Goal: Task Accomplishment & Management: Use online tool/utility

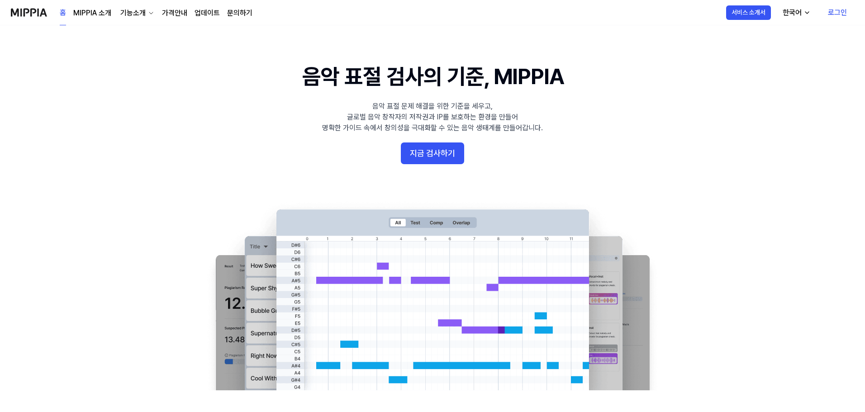
click at [431, 148] on button "지금 검사하기" at bounding box center [432, 154] width 63 height 22
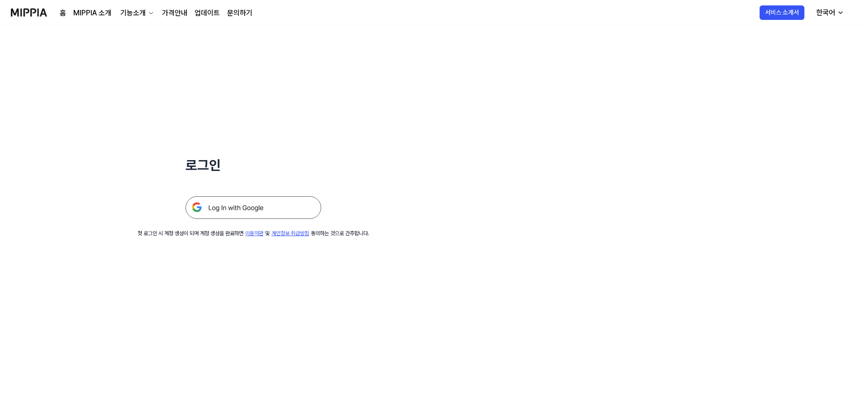
click at [261, 212] on img at bounding box center [254, 207] width 136 height 23
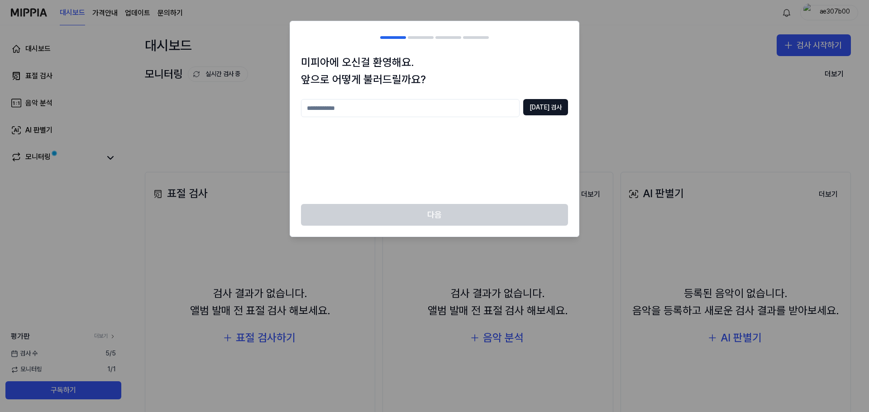
click at [460, 110] on input "text" at bounding box center [410, 108] width 219 height 18
type input "**"
click at [550, 112] on button "[DATE] 검사" at bounding box center [545, 107] width 45 height 16
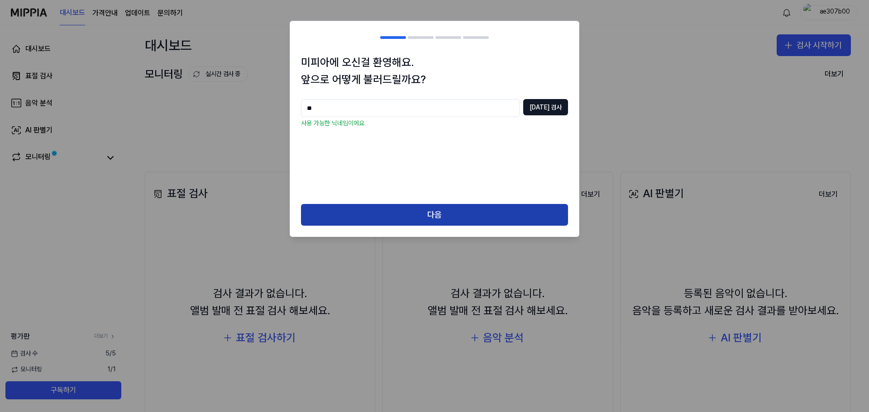
click at [523, 209] on button "다음" at bounding box center [434, 215] width 267 height 22
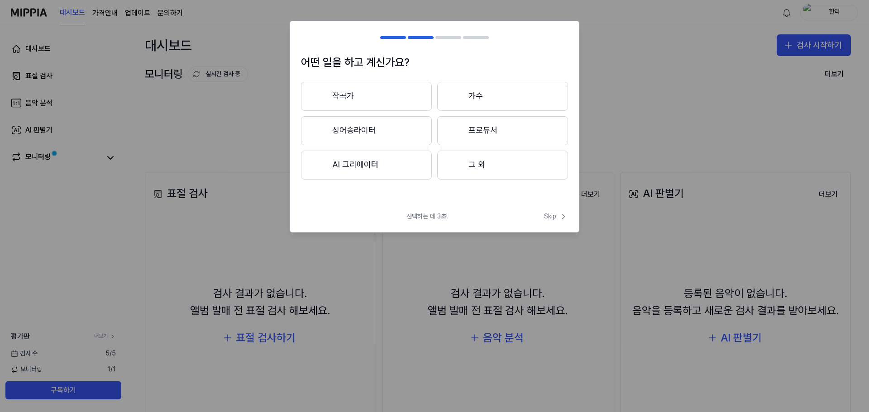
click at [468, 168] on button "그 외" at bounding box center [502, 165] width 131 height 29
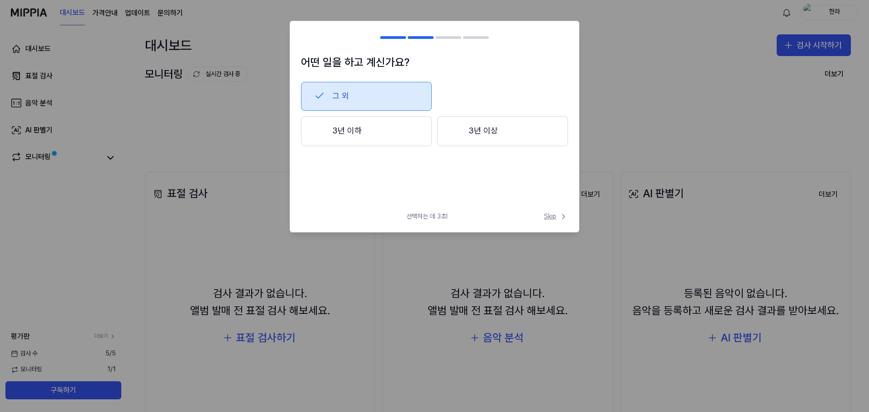
click at [545, 212] on span "Skip" at bounding box center [556, 216] width 24 height 9
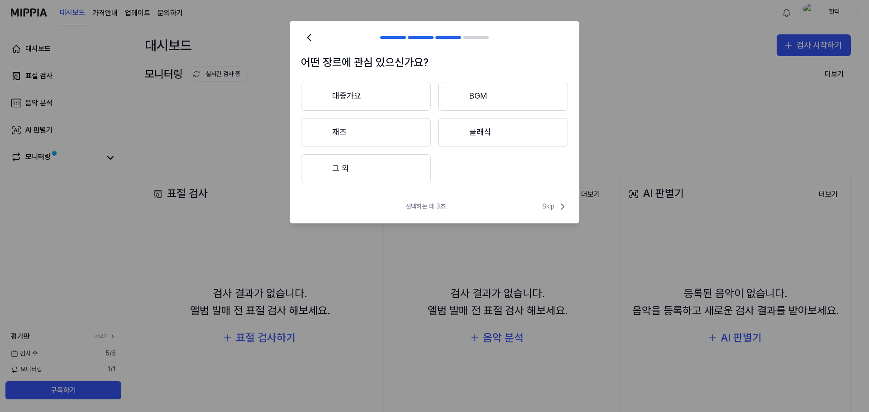
click at [400, 179] on button "그 외" at bounding box center [366, 168] width 130 height 29
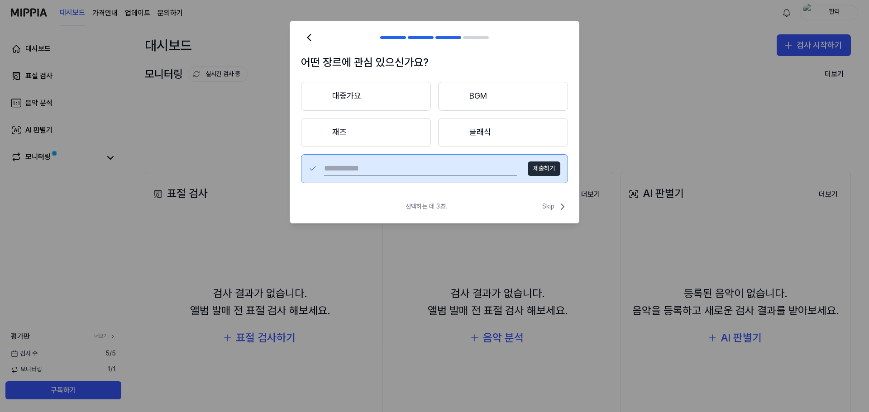
click at [489, 125] on button "클래식" at bounding box center [503, 132] width 130 height 29
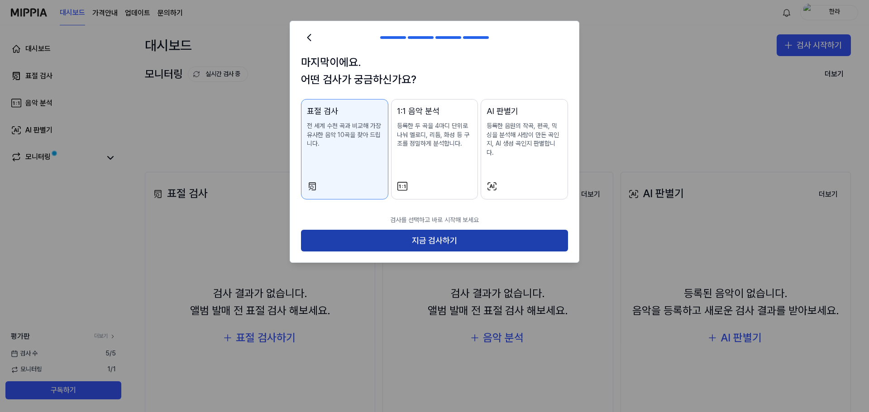
click at [397, 230] on button "지금 검사하기" at bounding box center [434, 241] width 267 height 22
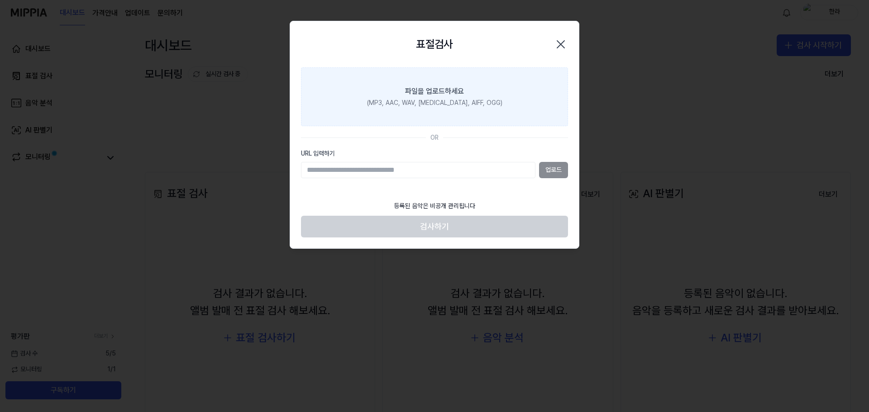
click at [448, 96] on div "파일을 업로드하세요" at bounding box center [434, 91] width 59 height 11
click at [0, 0] on input "파일을 업로드하세요 (MP3, AAC, WAV, [MEDICAL_DATA], AIFF, OGG)" at bounding box center [0, 0] width 0 height 0
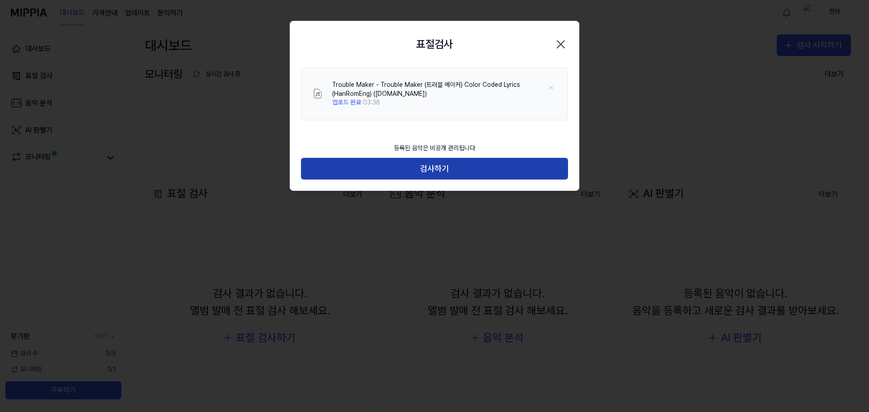
click at [481, 174] on button "검사하기" at bounding box center [434, 169] width 267 height 22
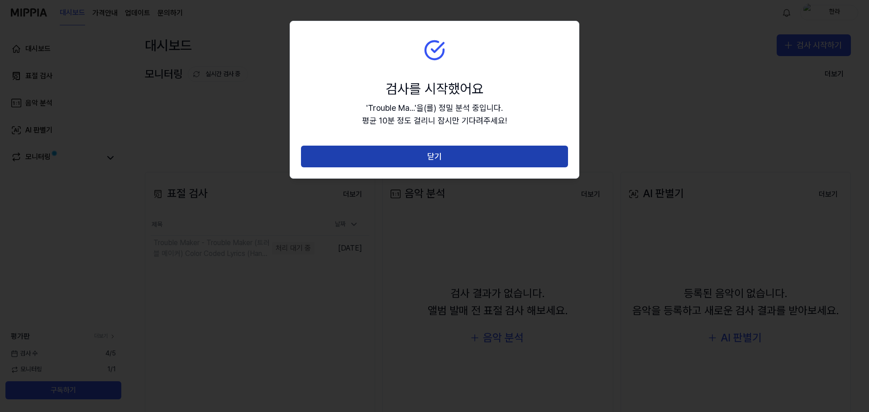
click at [472, 162] on button "닫기" at bounding box center [434, 157] width 267 height 22
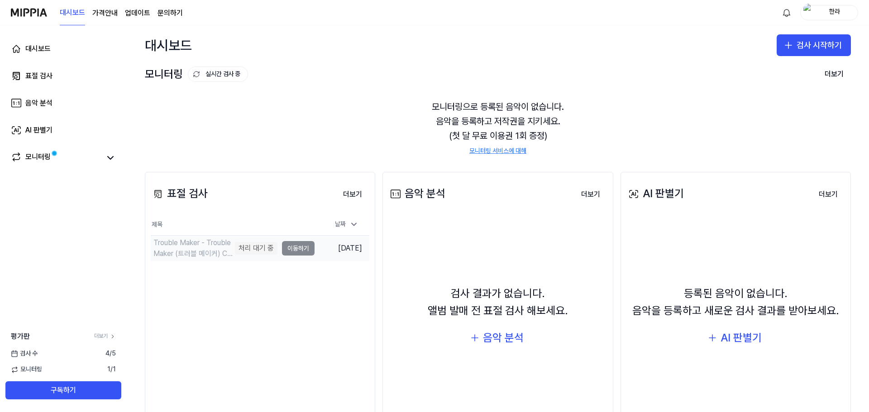
click at [178, 253] on div "Trouble Maker - Trouble Maker (트러블 메이커) Color Coded Lyrics (HanRomEng) ([DOMAIN…" at bounding box center [193, 249] width 80 height 22
click at [193, 282] on div "표절 검사 더보기 표절 검사 제목 날짜 Trouble Maker - Trouble Maker (트러블 메이커) Color Coded Lyric…" at bounding box center [260, 311] width 230 height 278
click at [294, 247] on td "Trouble Maker - Trouble Maker (트러블 메이커) Color Coded Lyrics (HanRomEng) ([DOMAIN…" at bounding box center [233, 248] width 164 height 25
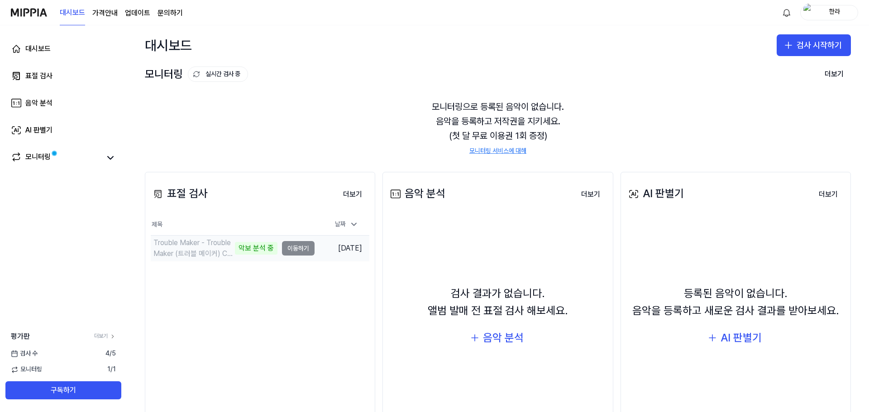
click at [297, 251] on td "Trouble Maker - Trouble Maker (트러블 메이커) Color Coded Lyrics (HanRomEng) ([DOMAIN…" at bounding box center [233, 248] width 164 height 25
click at [209, 250] on div "Trouble Maker - Trouble Maker (트러블 메이커) Color Coded Lyrics (HanRomEng) ([DOMAIN…" at bounding box center [193, 249] width 80 height 22
click at [207, 248] on div "Trouble Maker - Trouble Maker (트러블 메이커) Color Coded Lyrics (HanRomEng) ([DOMAIN…" at bounding box center [193, 249] width 80 height 22
click at [99, 150] on div "모니터링" at bounding box center [63, 158] width 116 height 22
click at [93, 161] on link "모니터링" at bounding box center [56, 158] width 91 height 13
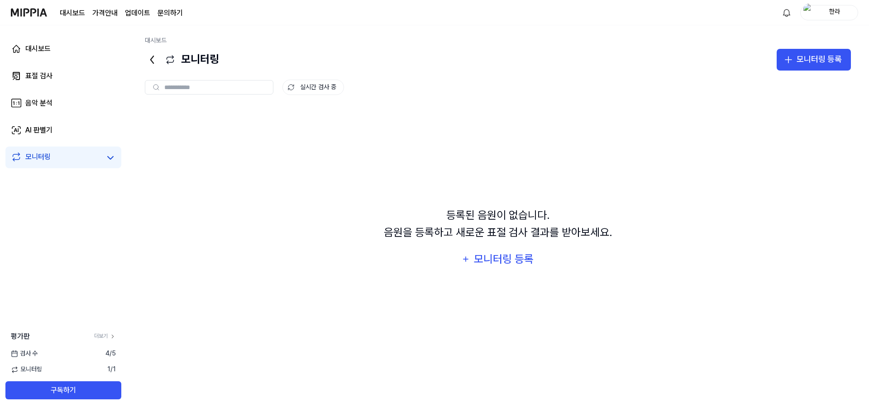
click at [406, 215] on div "등록된 음원이 없습니다. 음원을 등록하고 새로운 표절 검사 결과를 받아보세요." at bounding box center [498, 224] width 229 height 35
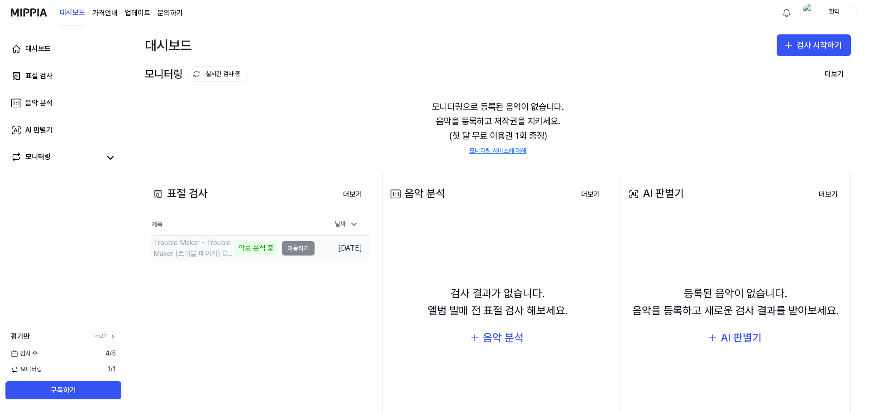
click at [184, 248] on div "Trouble Maker - Trouble Maker (트러블 메이커) Color Coded Lyrics (HanRomEng) ([DOMAIN…" at bounding box center [193, 249] width 80 height 22
click at [300, 247] on button "이동하기" at bounding box center [298, 248] width 33 height 14
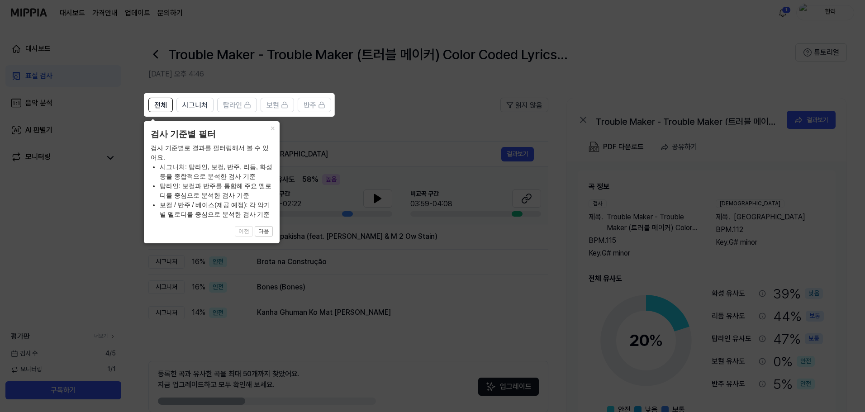
click at [318, 200] on icon at bounding box center [434, 206] width 869 height 412
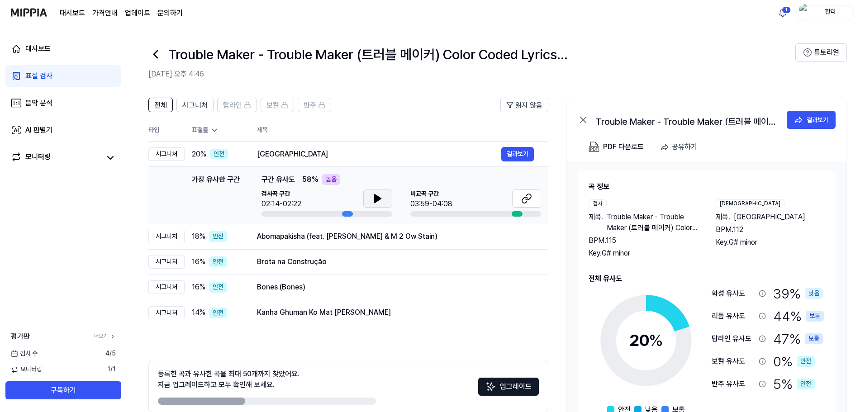
click at [366, 196] on button at bounding box center [377, 199] width 29 height 18
click at [388, 199] on button at bounding box center [377, 199] width 29 height 18
click at [207, 128] on div "표절률" at bounding box center [217, 130] width 51 height 9
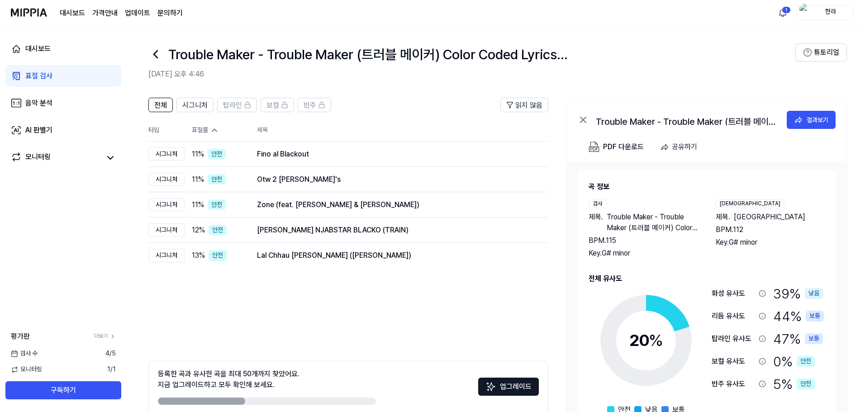
click at [208, 128] on div "표절률" at bounding box center [217, 130] width 51 height 9
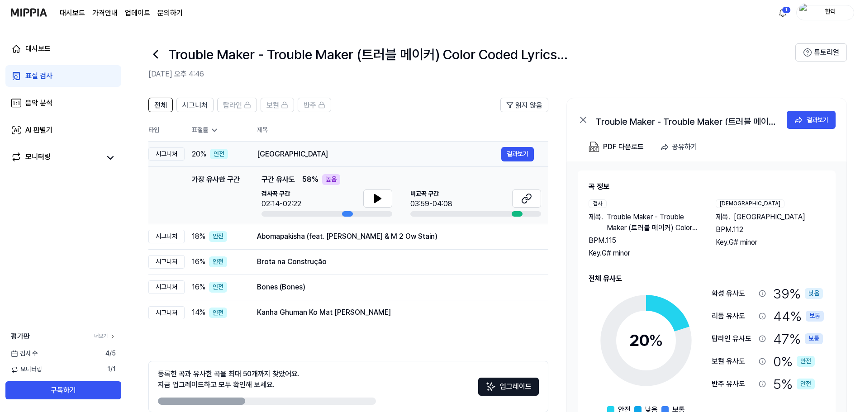
click at [220, 148] on td "20 % 안전" at bounding box center [214, 154] width 58 height 25
click at [508, 158] on button "결과보기" at bounding box center [518, 154] width 33 height 14
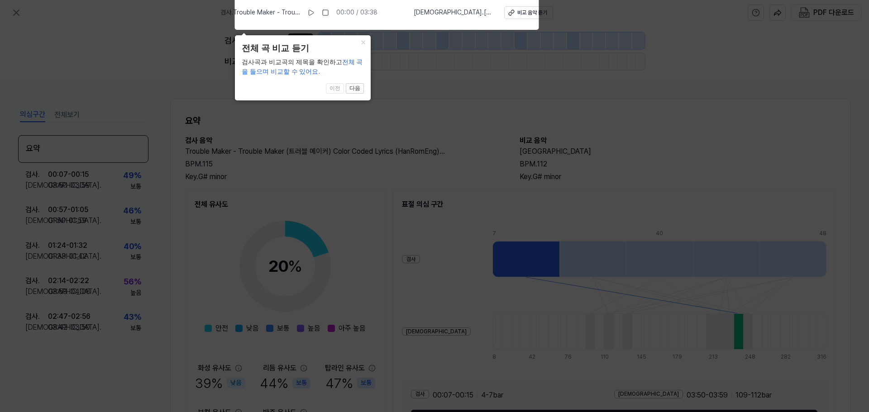
click at [422, 110] on icon at bounding box center [434, 203] width 869 height 417
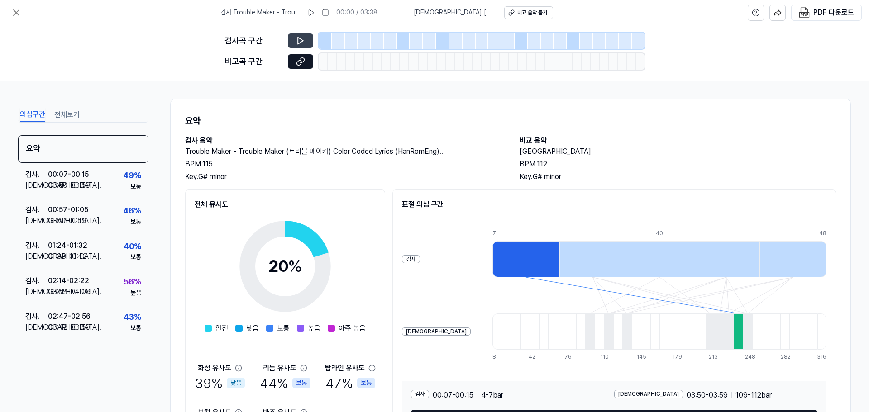
click at [295, 35] on button at bounding box center [300, 40] width 25 height 14
click at [300, 41] on icon at bounding box center [300, 40] width 9 height 9
drag, startPoint x: 301, startPoint y: 43, endPoint x: 310, endPoint y: 38, distance: 11.3
click at [301, 43] on icon at bounding box center [300, 40] width 9 height 9
click at [311, 37] on button at bounding box center [300, 40] width 25 height 14
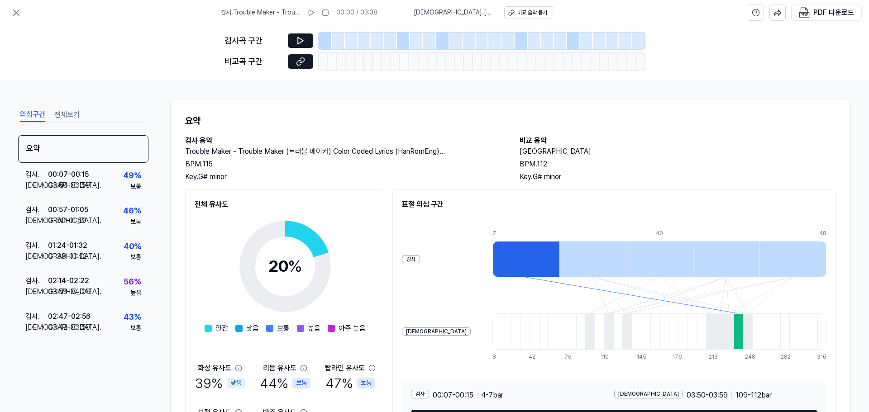
drag, startPoint x: 512, startPoint y: 53, endPoint x: 537, endPoint y: 41, distance: 27.1
click at [519, 50] on div "검사곡 구간 비교곡 구간" at bounding box center [435, 52] width 420 height 55
click at [339, 62] on div at bounding box center [341, 61] width 9 height 16
click at [517, 13] on div "비교 음악 듣기" at bounding box center [532, 13] width 30 height 8
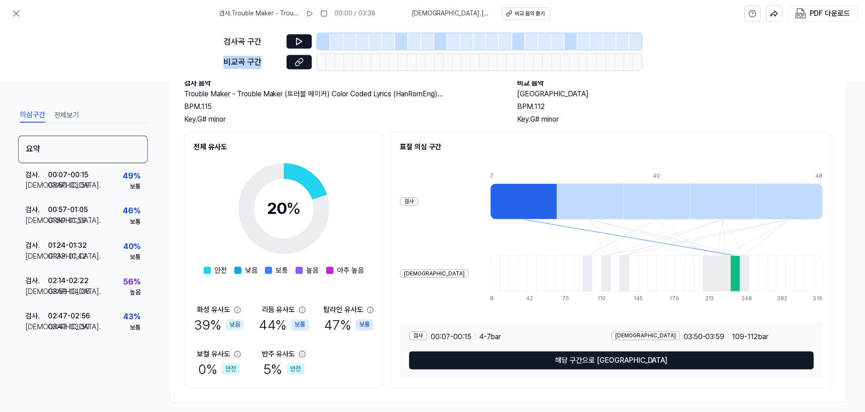
scroll to position [67, 0]
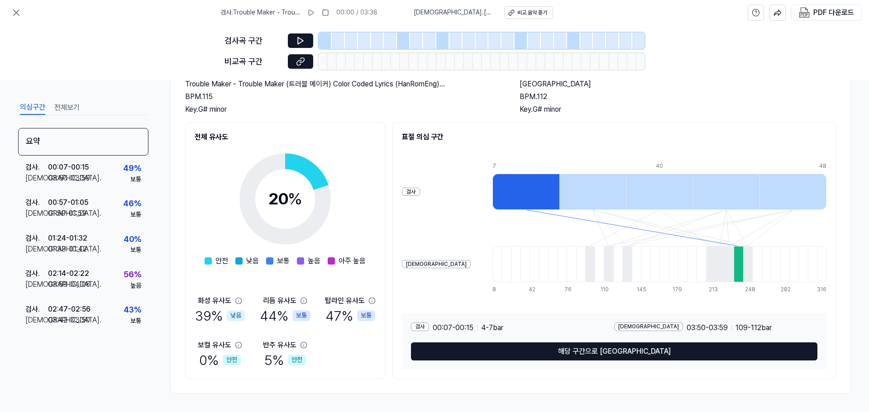
drag, startPoint x: 316, startPoint y: 215, endPoint x: 299, endPoint y: 175, distance: 43.2
click at [299, 175] on icon at bounding box center [285, 199] width 113 height 113
click at [252, 256] on span "낮음" at bounding box center [252, 261] width 13 height 11
drag, startPoint x: 366, startPoint y: 241, endPoint x: 351, endPoint y: 248, distance: 16.4
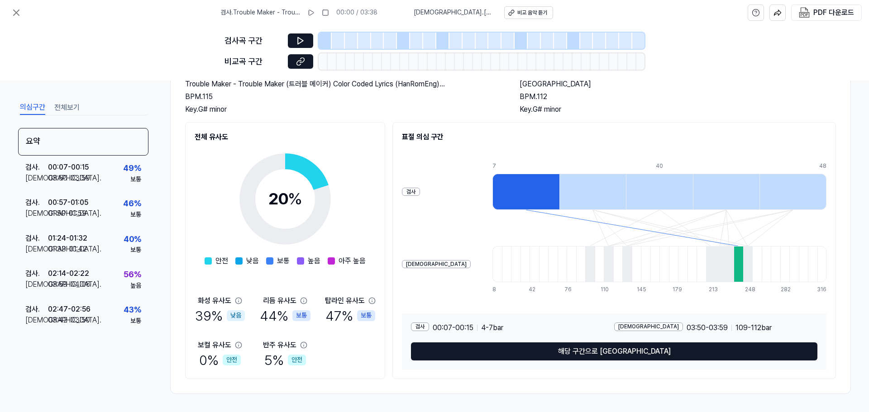
click at [359, 244] on div "20 % 안전 낮음 보통 높음 아주 높음 화성 유사도 39 % 낮음 리듬 유사도 44 % 보통 탑라인 유사도 47 % 보통 보컬 유사도 0 %…" at bounding box center [285, 256] width 181 height 227
drag, startPoint x: 352, startPoint y: 258, endPoint x: 375, endPoint y: 244, distance: 26.8
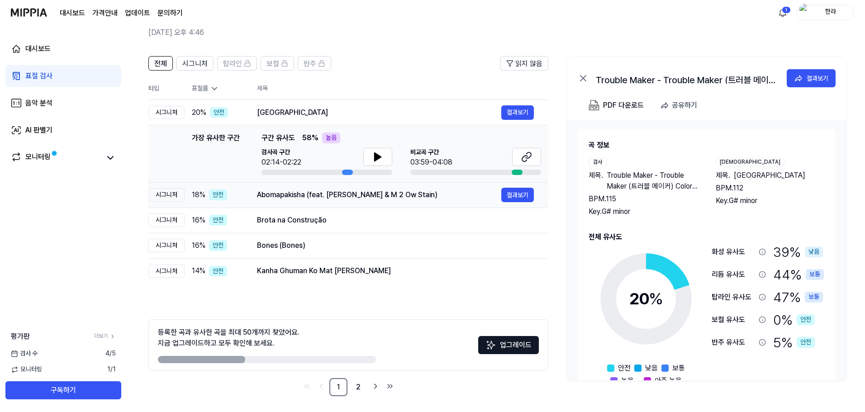
scroll to position [44, 0]
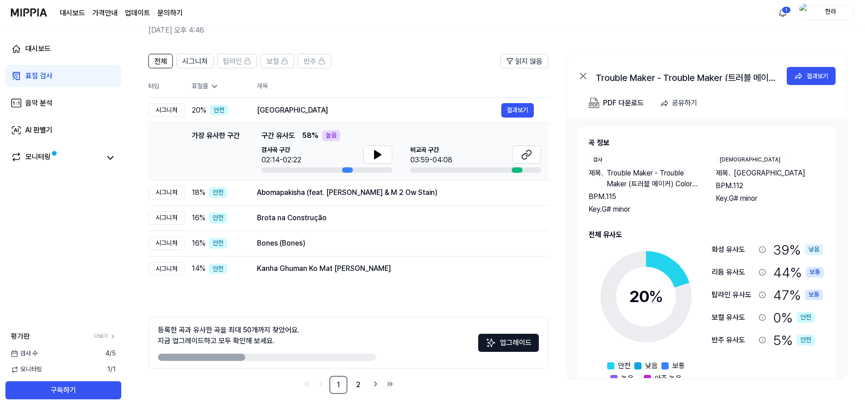
drag, startPoint x: 278, startPoint y: 256, endPoint x: 37, endPoint y: 168, distance: 257.2
click at [188, 175] on tbody "시그니처 20 % 안전 [GEOGRAPHIC_DATA] 결과보기 가장 유사한 구간 가장 유사한 구간 구간 유사도 58 % 높음 검사곡 구간 0…" at bounding box center [348, 190] width 400 height 184
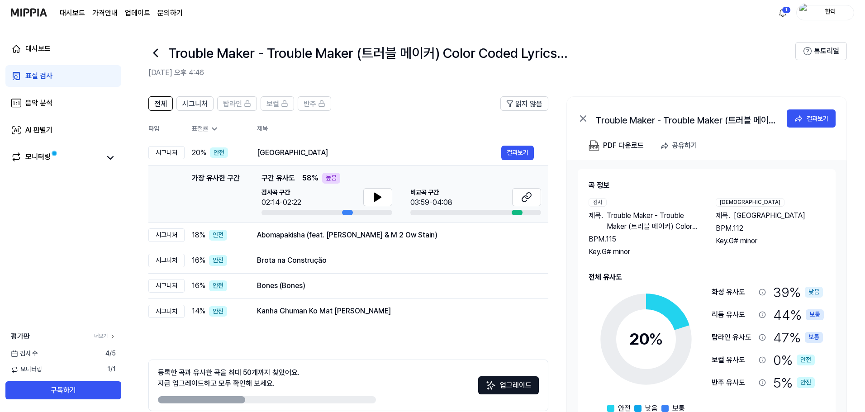
scroll to position [0, 0]
